Goal: Task Accomplishment & Management: Use online tool/utility

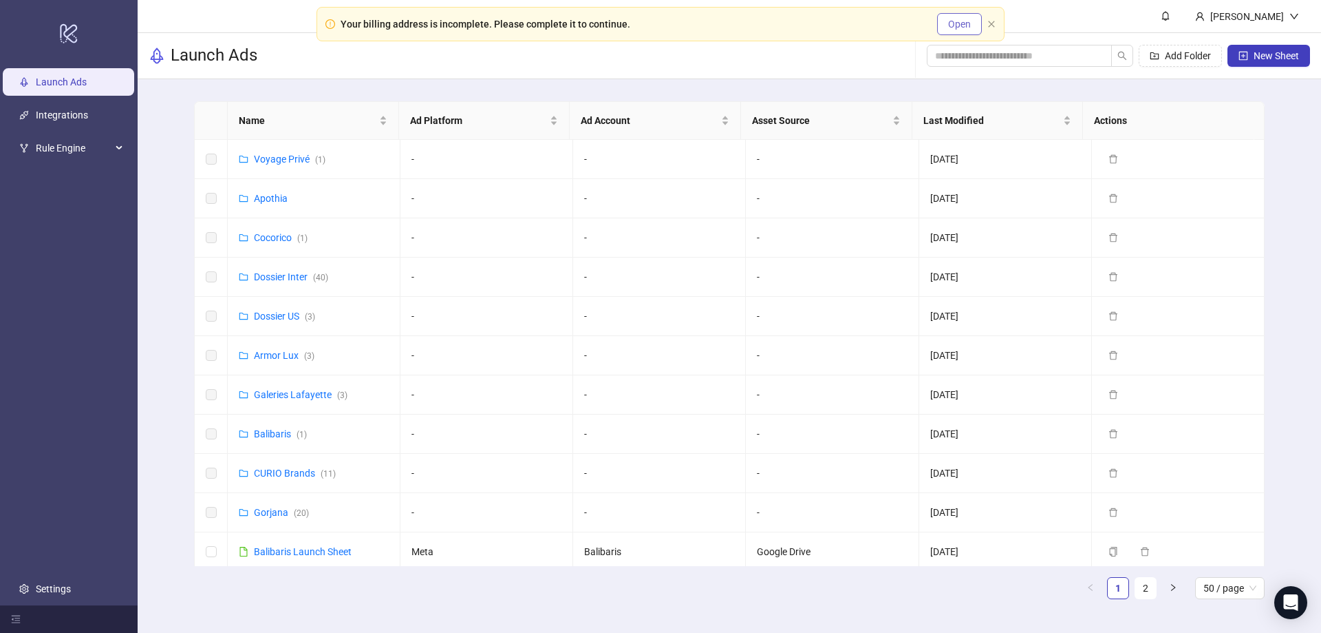
click at [949, 27] on span "Open" at bounding box center [959, 24] width 23 height 11
click at [991, 22] on icon "close" at bounding box center [992, 24] width 8 height 8
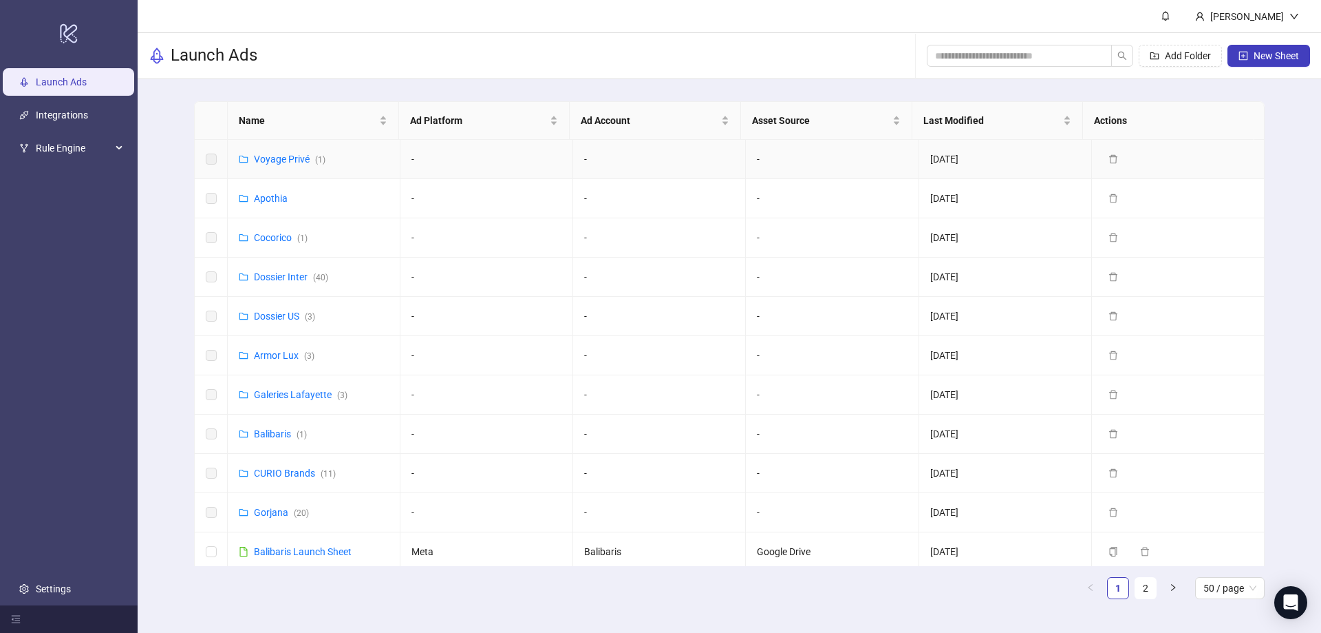
click at [270, 151] on td "Voyage Privé ( 1 )" at bounding box center [314, 159] width 173 height 39
click at [271, 163] on link "Voyage Privé ( 1 )" at bounding box center [290, 158] width 72 height 11
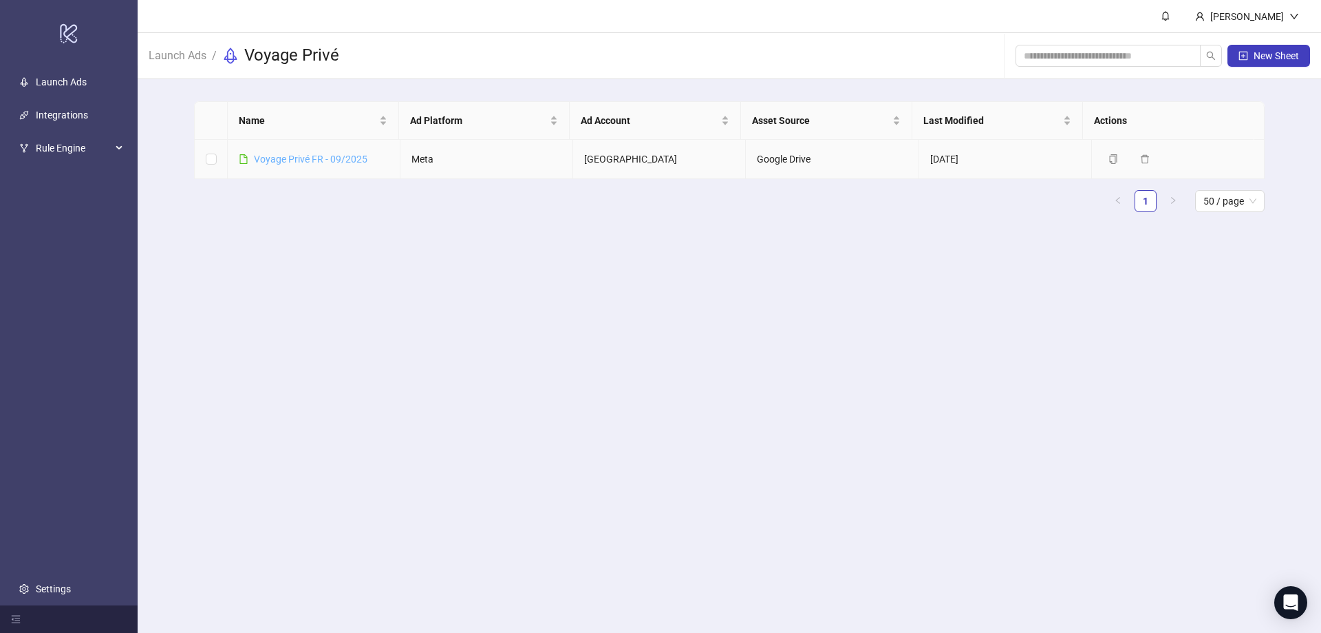
click at [300, 162] on link "Voyage Privé FR - 09/2025" at bounding box center [311, 158] width 114 height 11
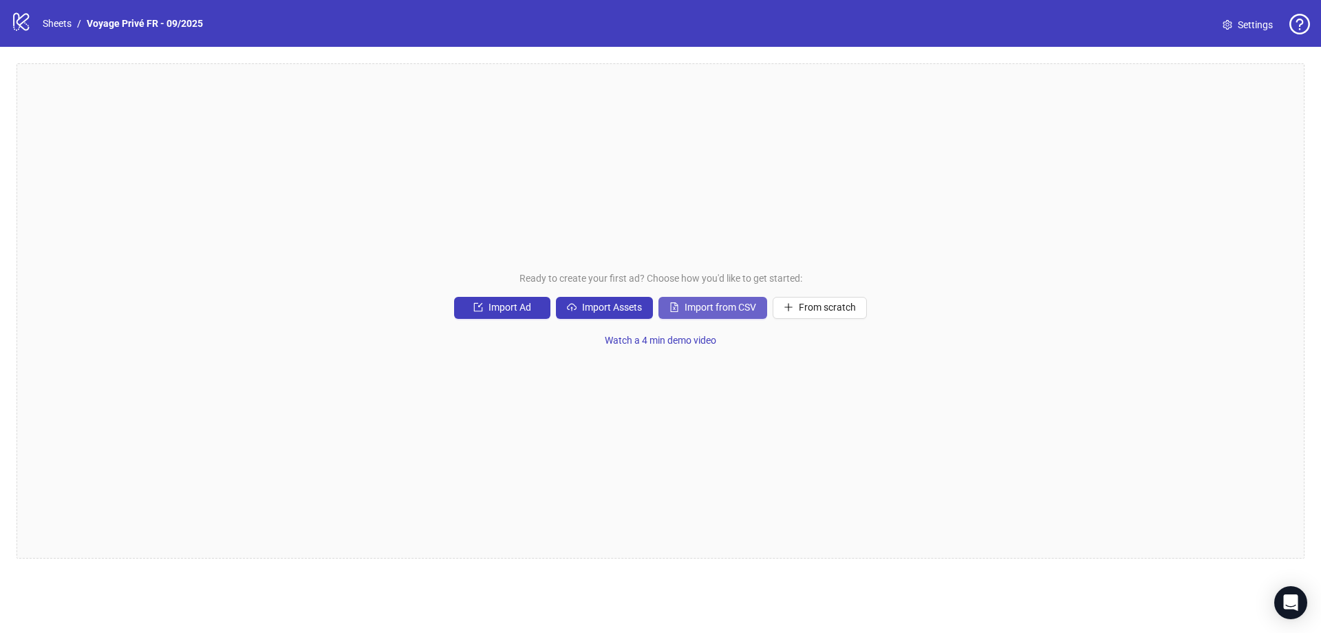
click at [695, 310] on span "Import from CSV" at bounding box center [721, 306] width 72 height 11
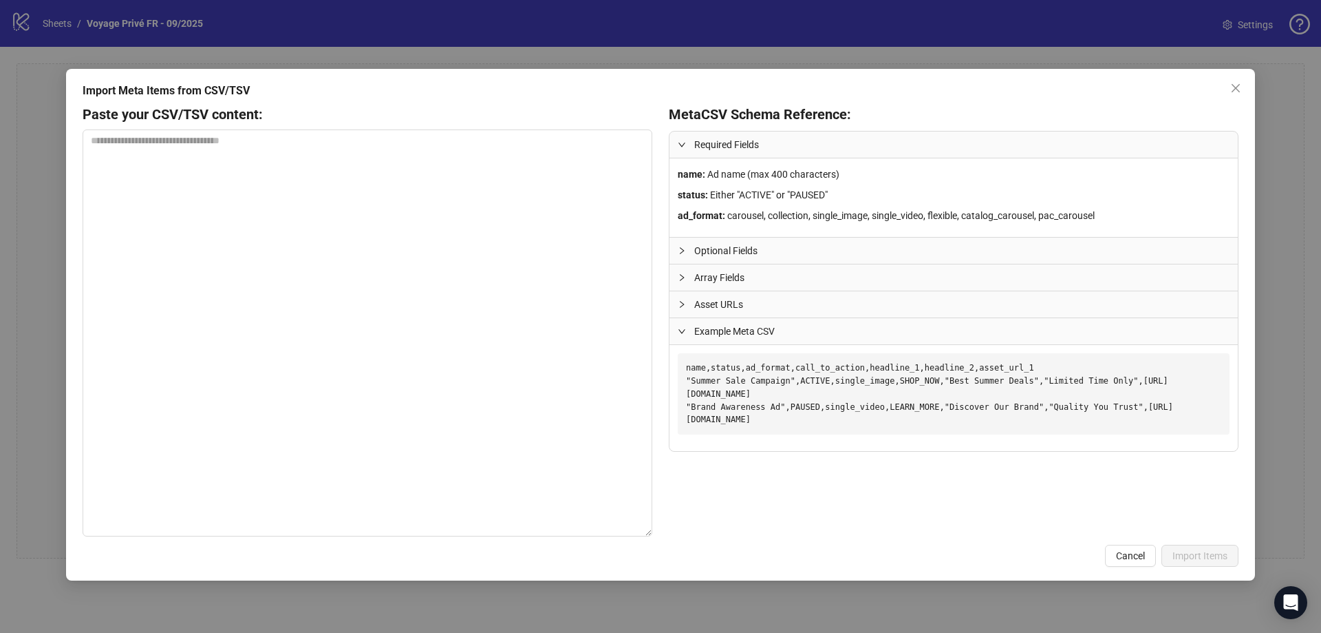
click at [683, 249] on icon "collapsed" at bounding box center [682, 250] width 4 height 7
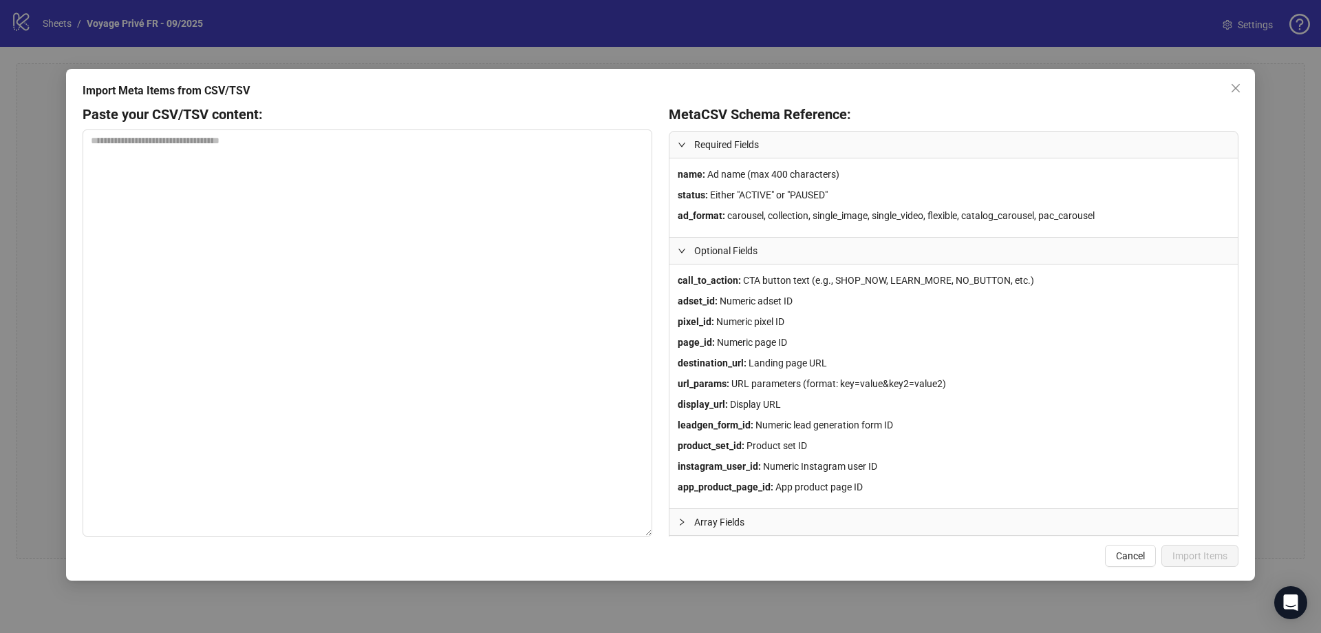
click at [683, 249] on icon "expanded" at bounding box center [682, 250] width 8 height 8
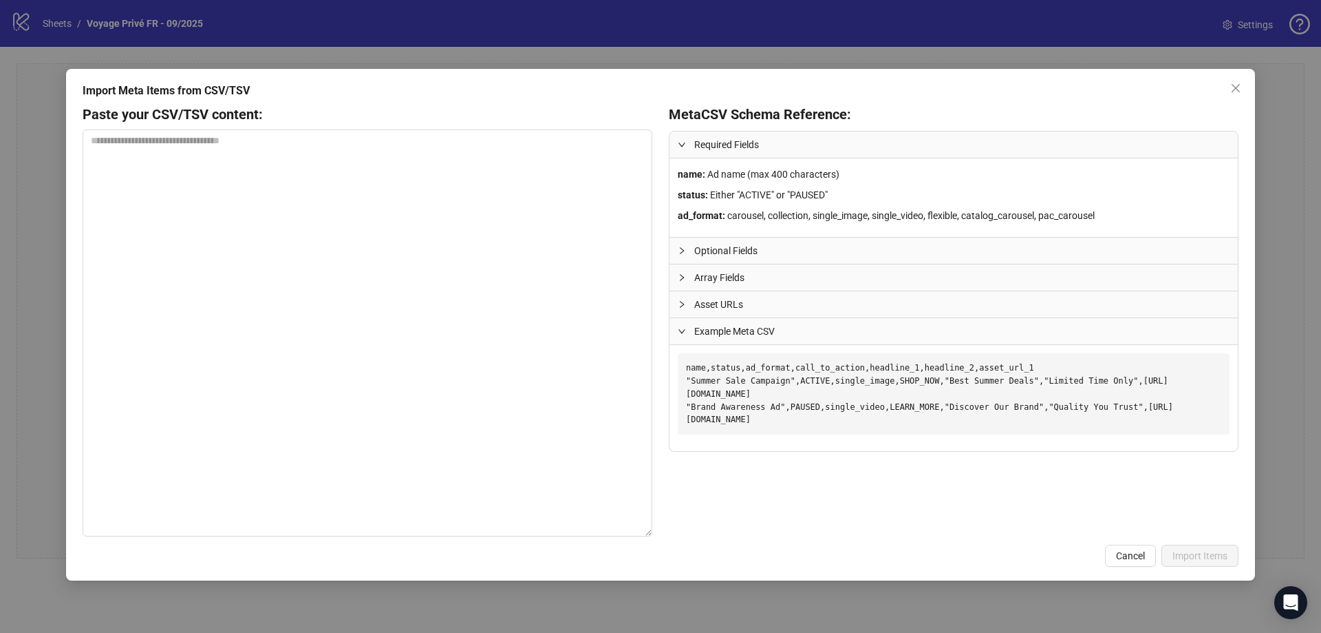
click at [683, 249] on icon "collapsed" at bounding box center [682, 250] width 4 height 7
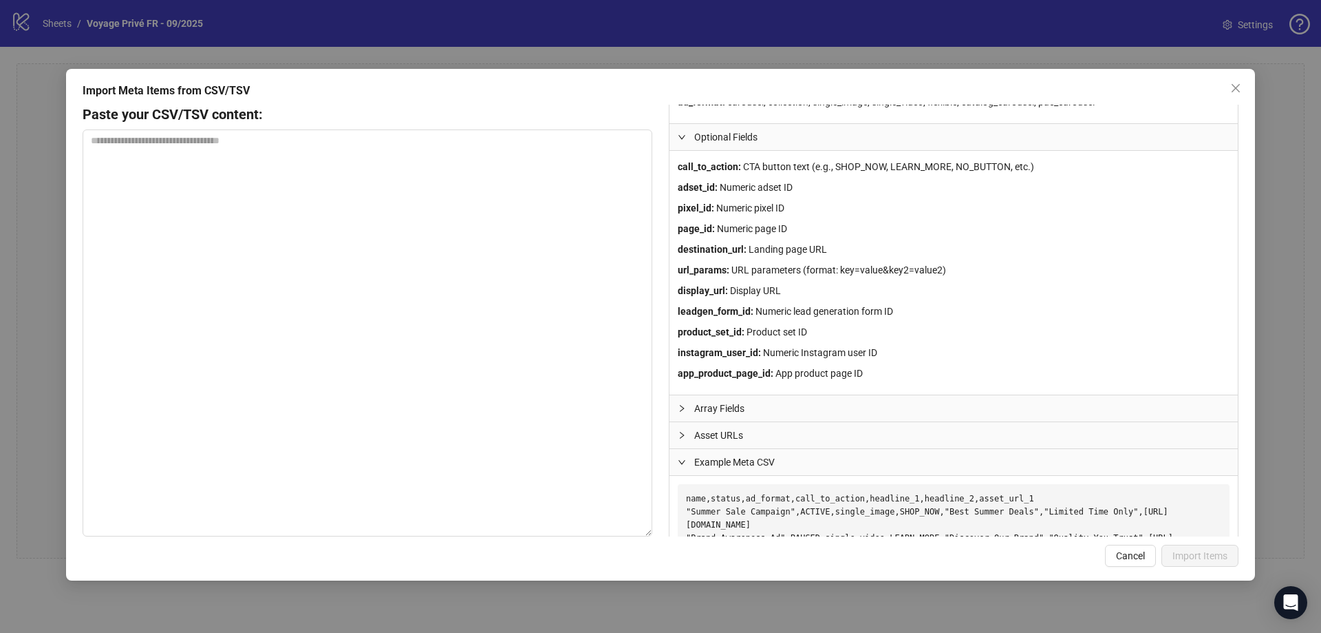
scroll to position [138, 0]
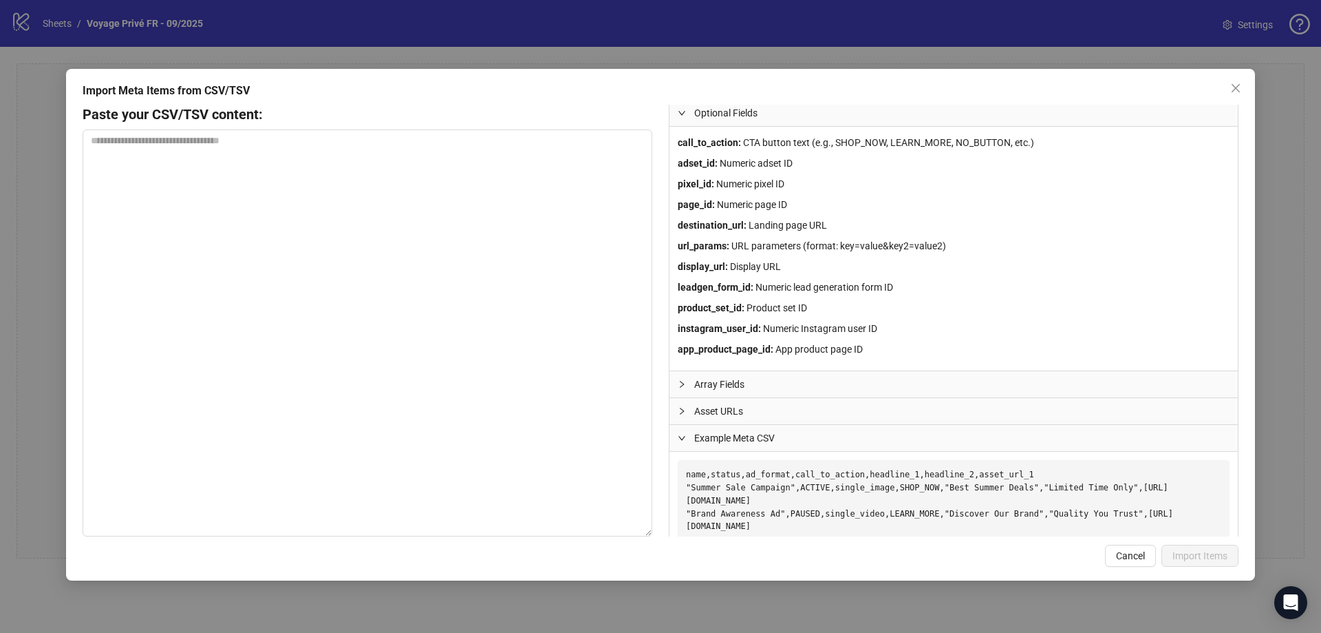
click at [685, 385] on icon "collapsed" at bounding box center [682, 384] width 8 height 8
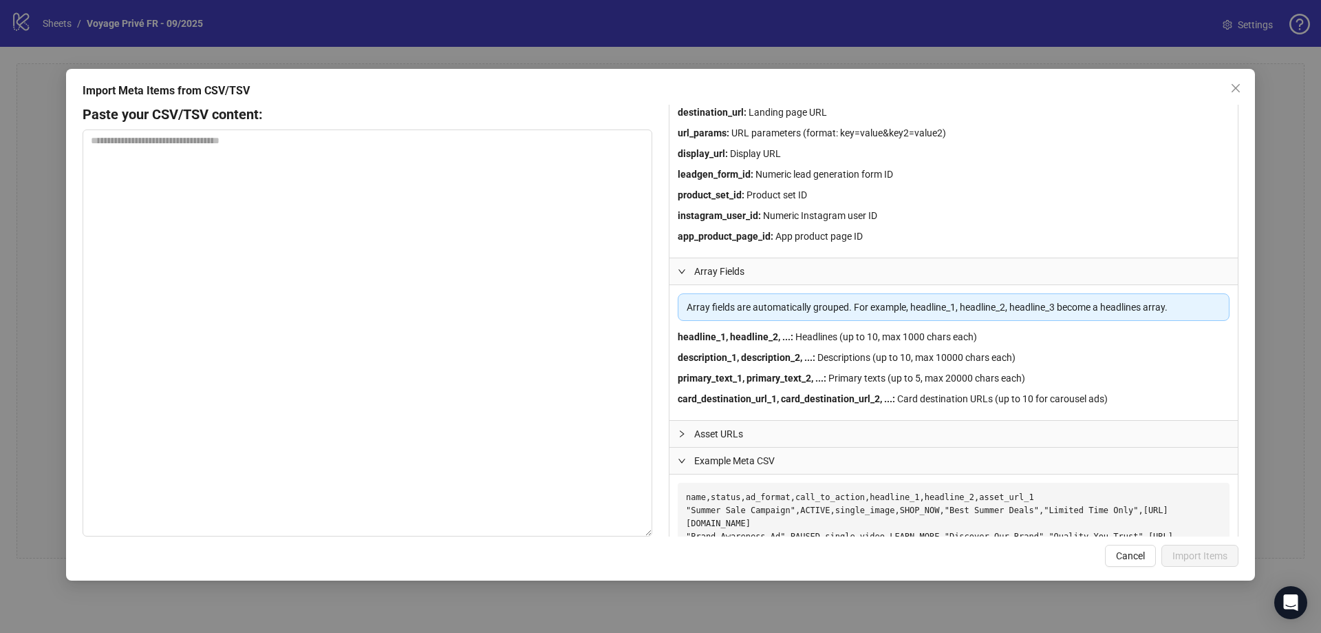
scroll to position [226, 0]
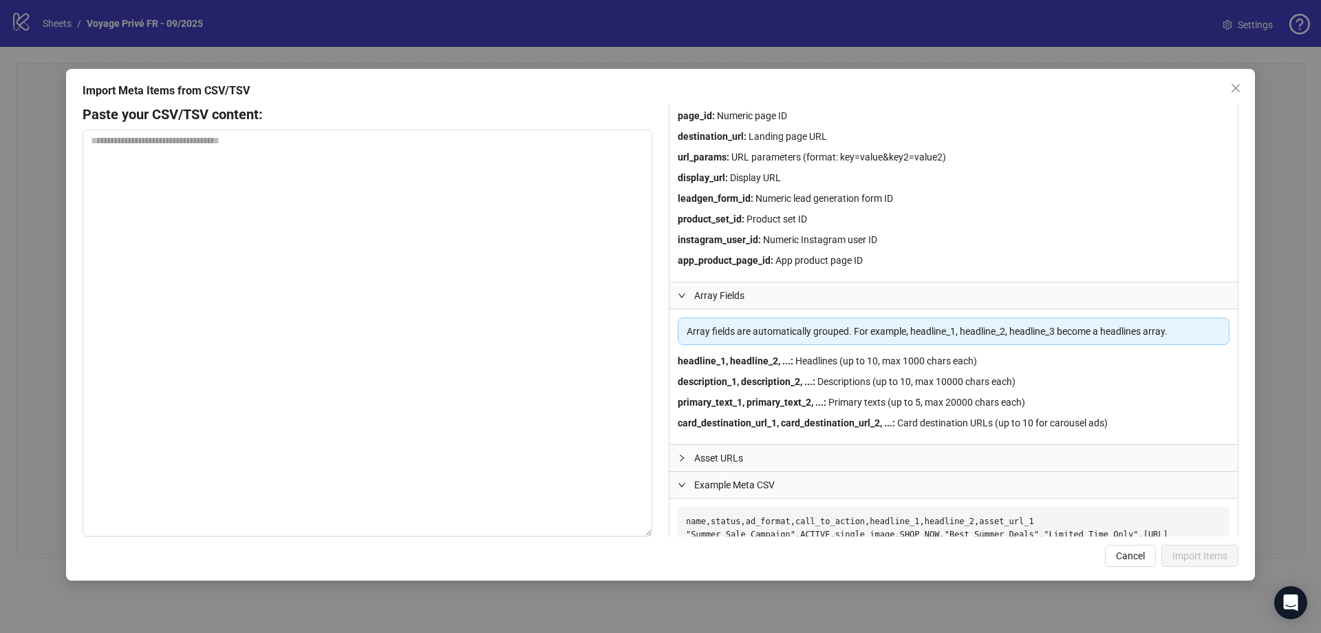
click at [686, 461] on div at bounding box center [686, 457] width 17 height 15
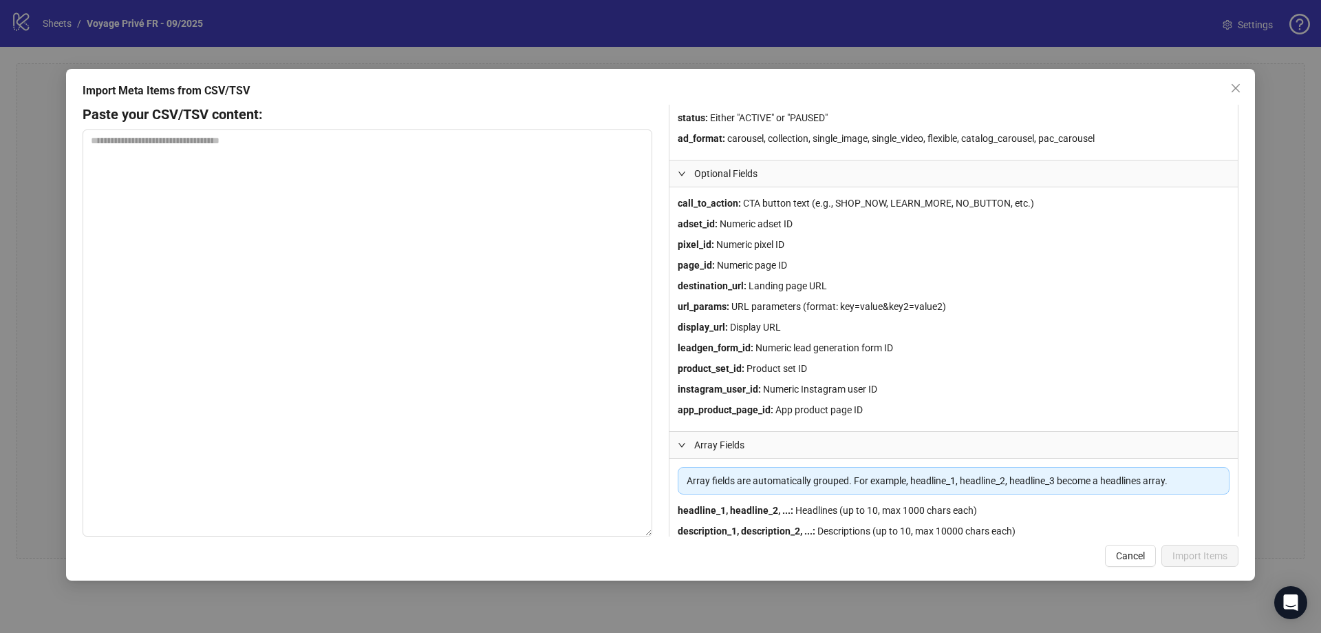
scroll to position [275, 0]
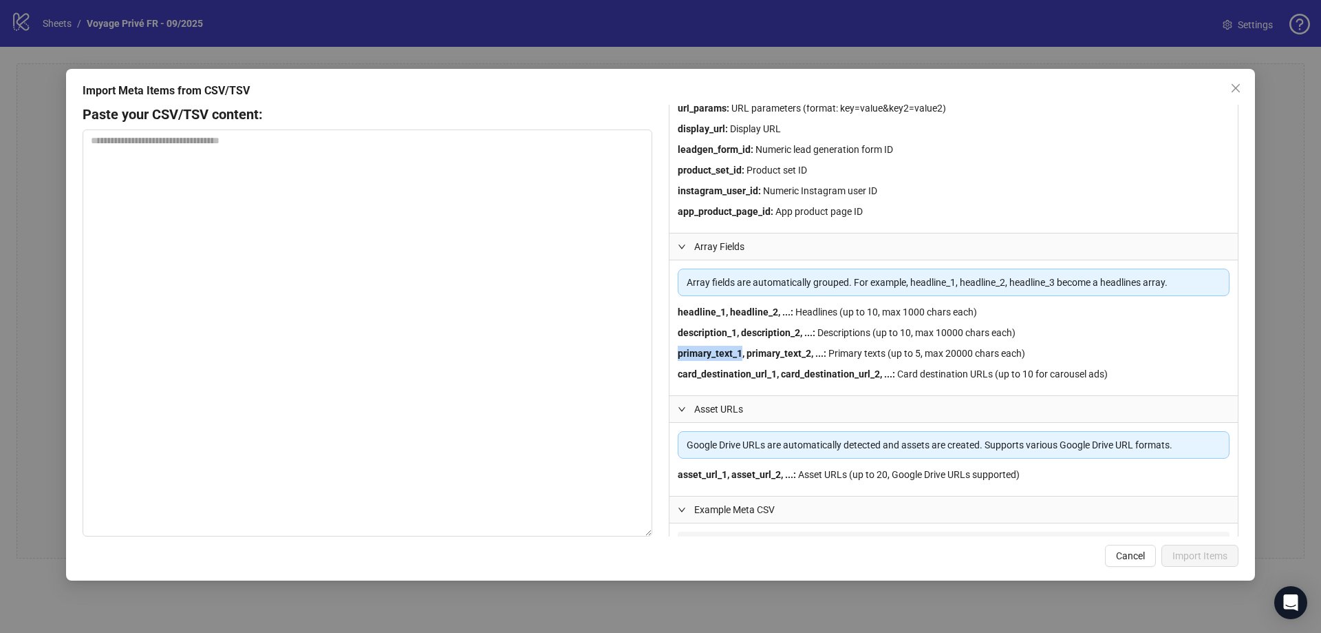
drag, startPoint x: 679, startPoint y: 357, endPoint x: 741, endPoint y: 351, distance: 62.2
click at [741, 351] on strong "primary_text_1, primary_text_2, ... :" at bounding box center [752, 353] width 149 height 11
copy strong "primary_text_1"
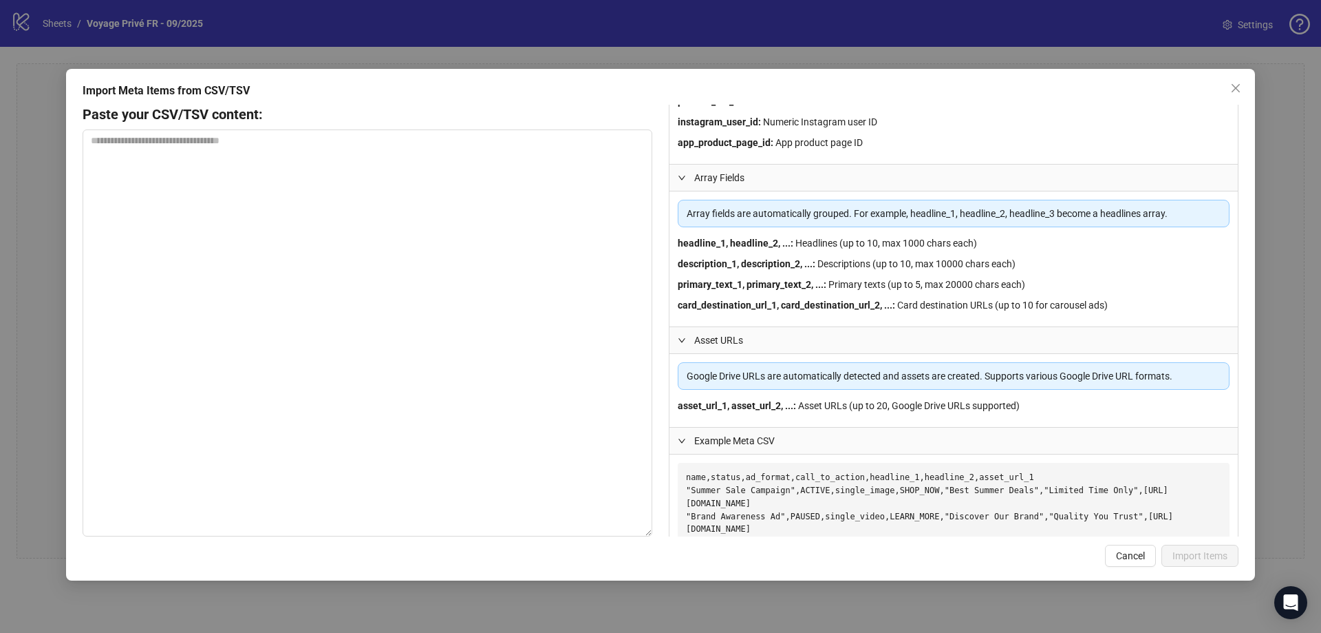
click at [682, 339] on icon "expanded" at bounding box center [682, 340] width 8 height 8
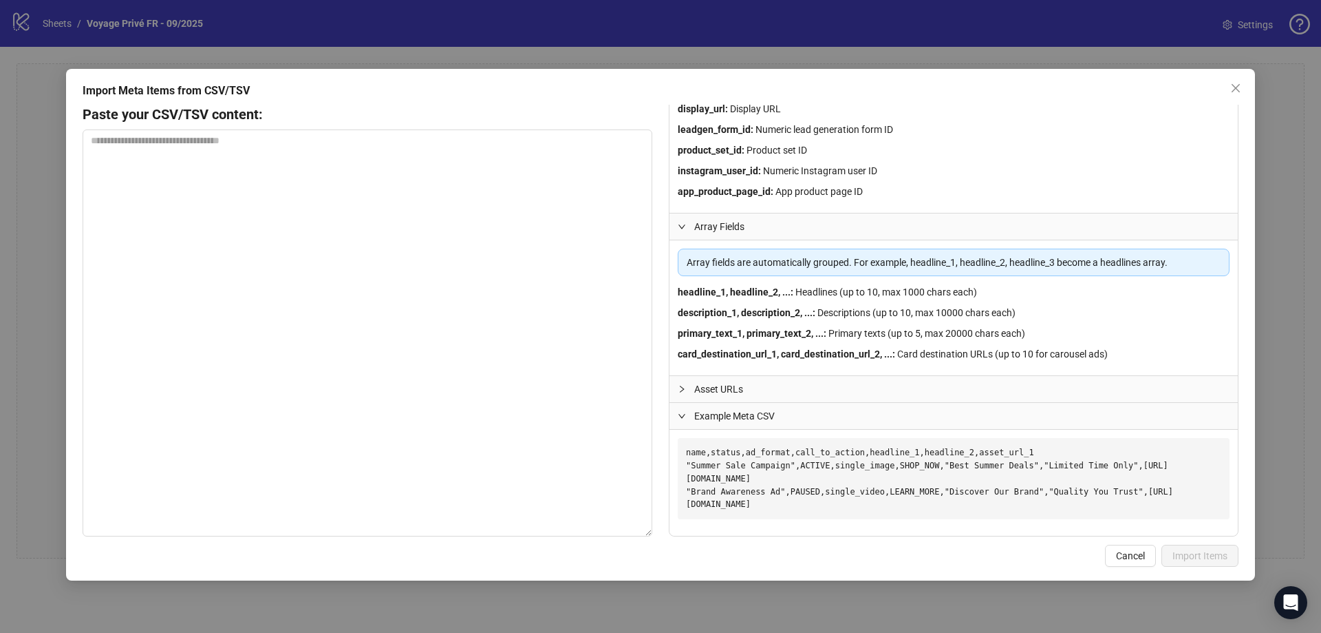
click at [685, 386] on icon "collapsed" at bounding box center [682, 389] width 8 height 8
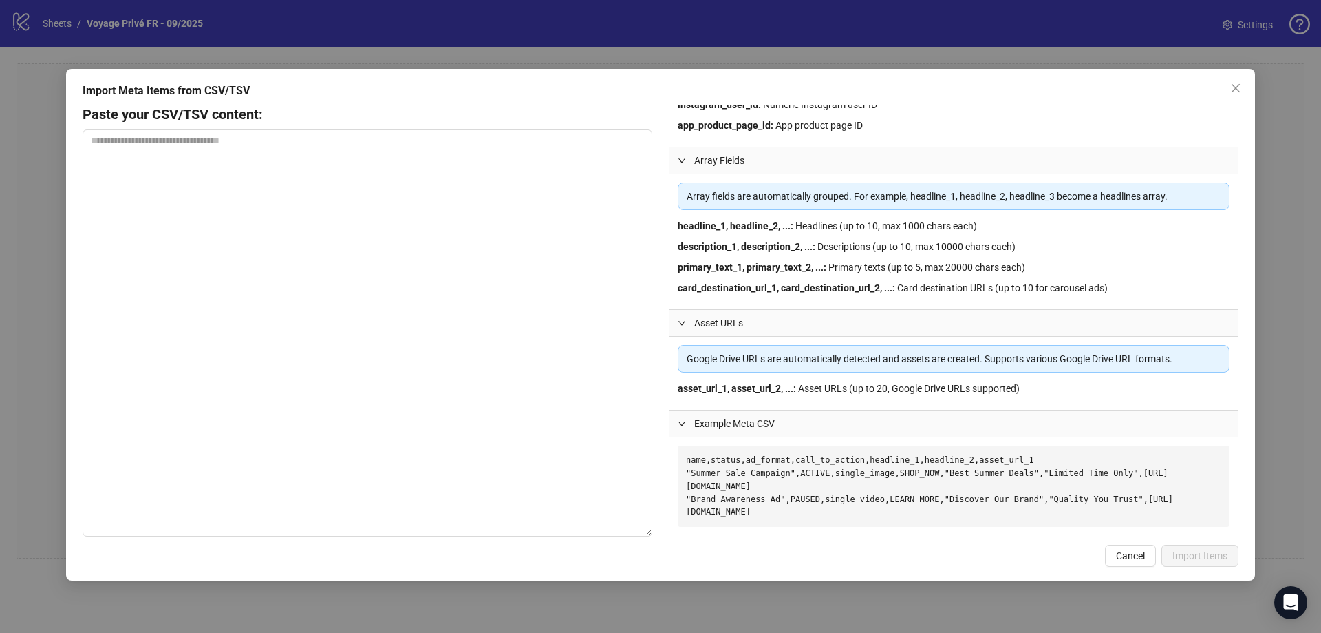
scroll to position [369, 0]
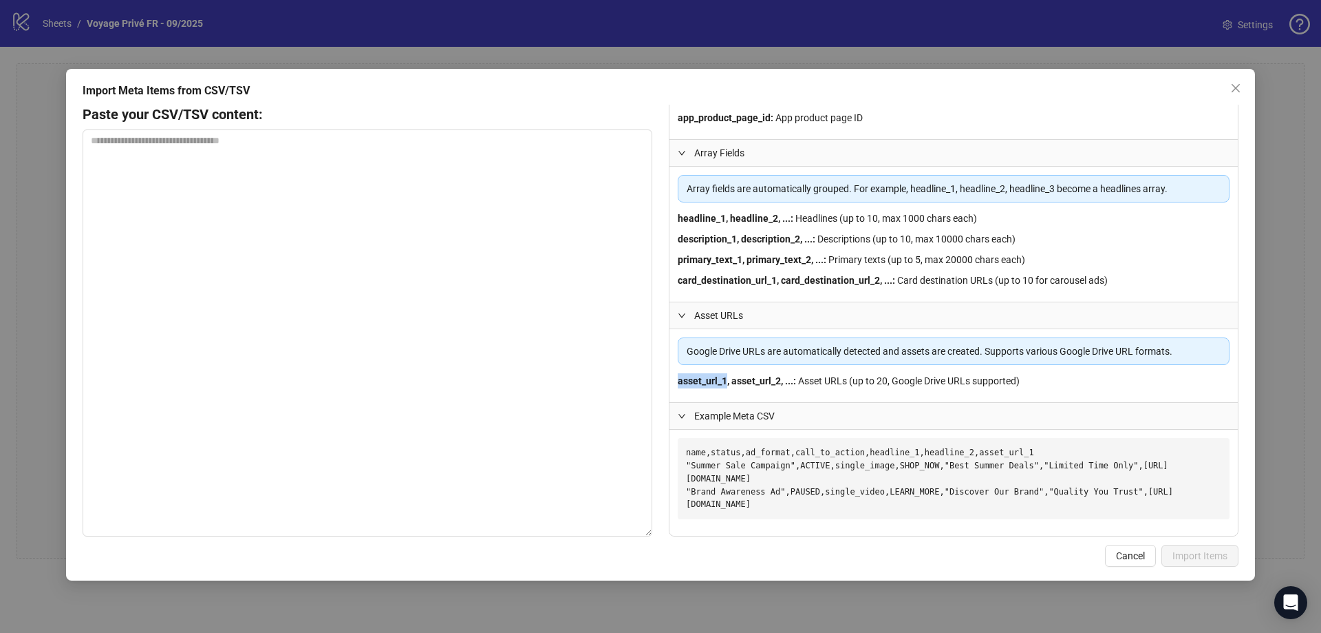
drag, startPoint x: 679, startPoint y: 379, endPoint x: 726, endPoint y: 378, distance: 47.5
click at [726, 378] on strong "asset_url_1, asset_url_2, ... :" at bounding box center [737, 380] width 118 height 11
copy strong "asset_url_1"
click at [686, 413] on div at bounding box center [686, 415] width 17 height 15
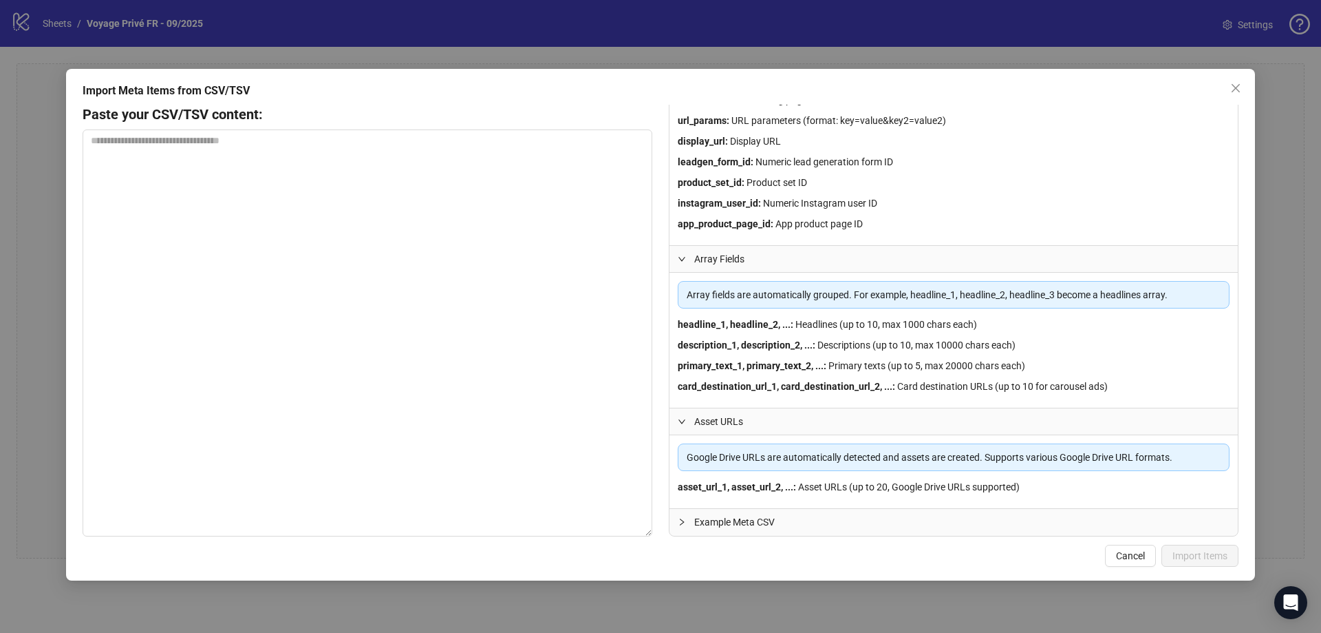
scroll to position [262, 0]
click at [684, 525] on icon "collapsed" at bounding box center [682, 522] width 8 height 8
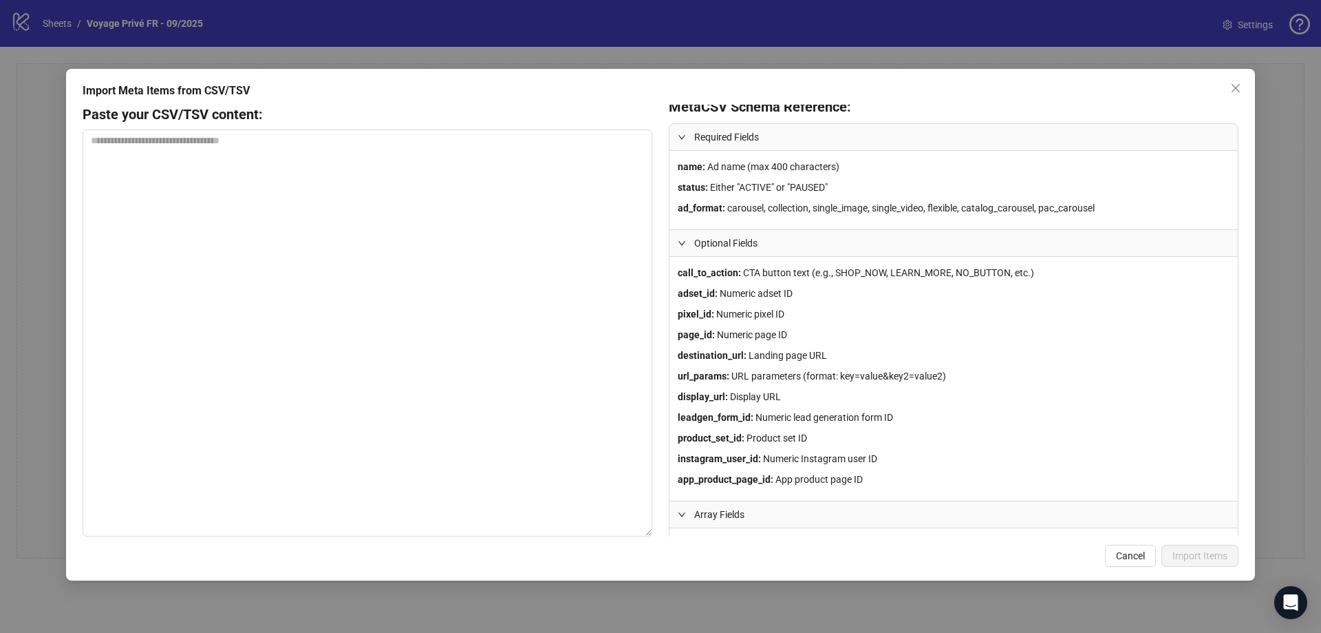
scroll to position [0, 0]
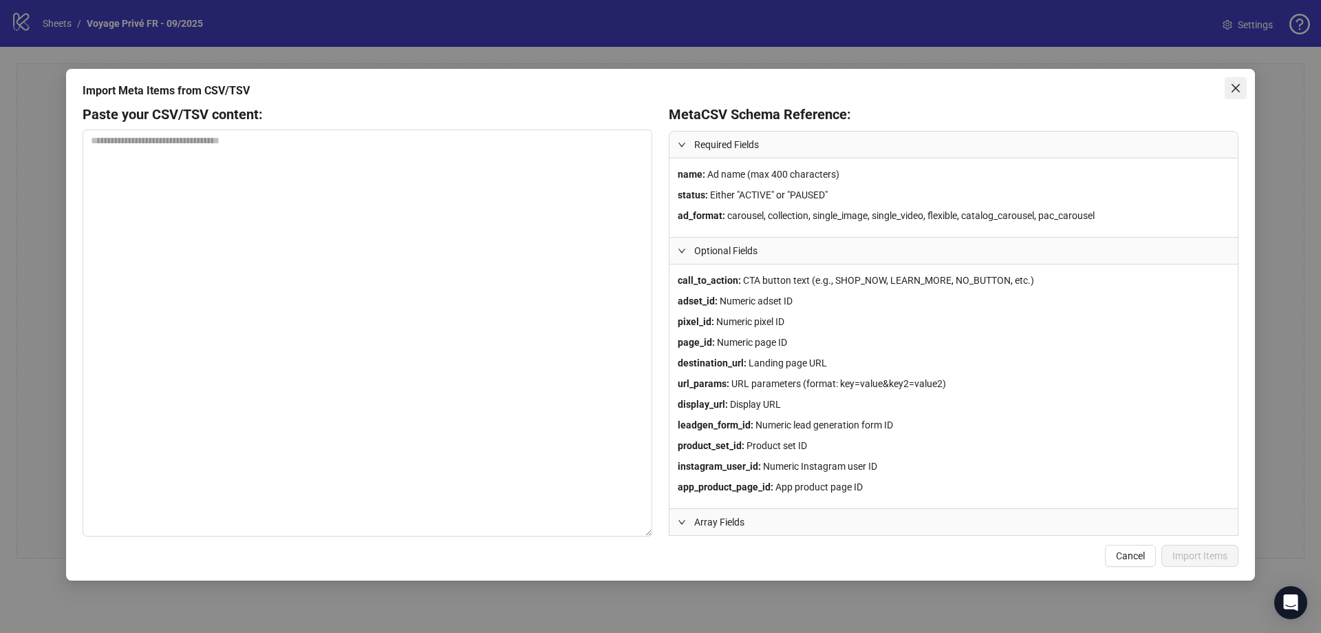
click at [1235, 87] on icon "close" at bounding box center [1236, 88] width 8 height 8
